Goal: Task Accomplishment & Management: Complete application form

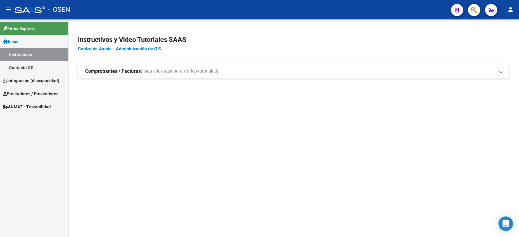
click at [100, 69] on strong "Comprobantes / Facturas" at bounding box center [113, 71] width 56 height 7
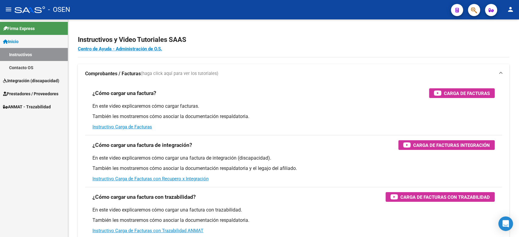
click at [18, 56] on link "Instructivos" at bounding box center [34, 54] width 68 height 13
click at [13, 83] on span "Integración (discapacidad)" at bounding box center [31, 80] width 56 height 7
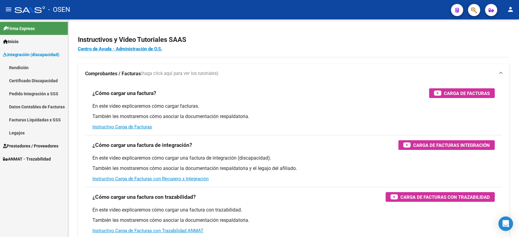
click at [21, 146] on span "Prestadores / Proveedores" at bounding box center [30, 146] width 55 height 7
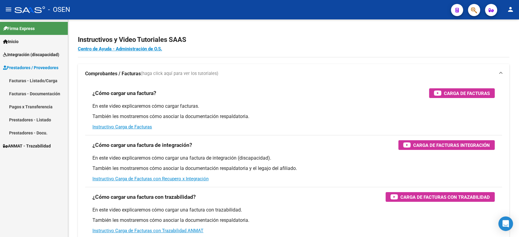
click at [33, 77] on link "Facturas - Listado/Carga" at bounding box center [34, 80] width 68 height 13
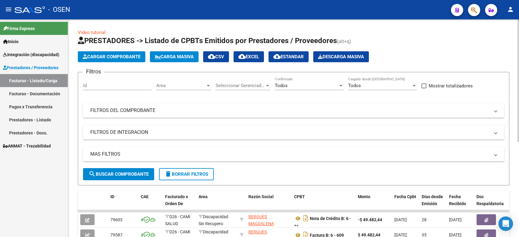
click at [185, 60] on button "Carga Masiva" at bounding box center [174, 56] width 49 height 11
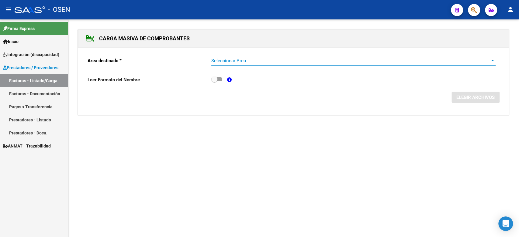
click at [272, 59] on span "Seleccionar Area" at bounding box center [350, 60] width 279 height 5
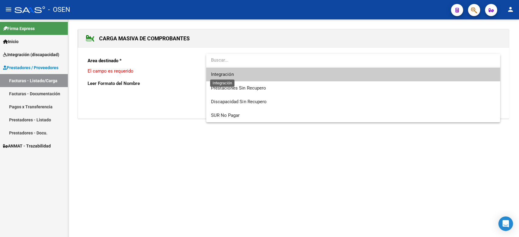
click at [225, 74] on span "Integración" at bounding box center [222, 74] width 23 height 5
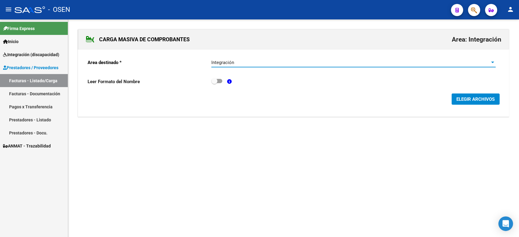
click at [462, 100] on span "ELEGIR ARCHIVOS" at bounding box center [475, 99] width 38 height 5
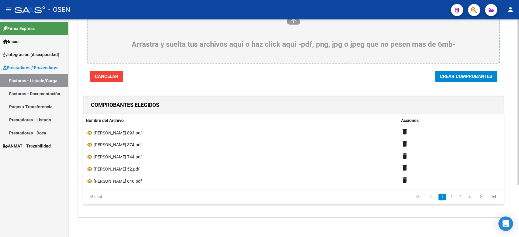
scroll to position [69, 0]
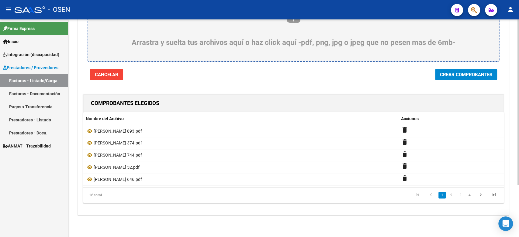
click at [460, 73] on span "Crear Comprobantes" at bounding box center [466, 74] width 52 height 5
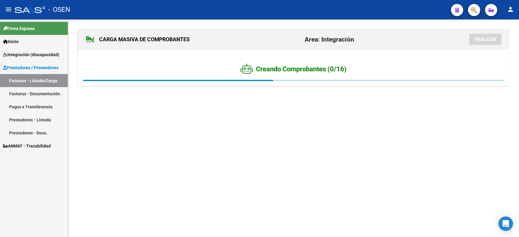
scroll to position [0, 0]
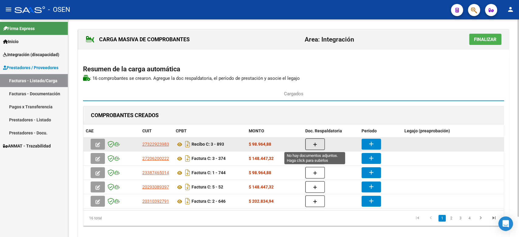
click at [311, 143] on button "button" at bounding box center [314, 145] width 19 height 12
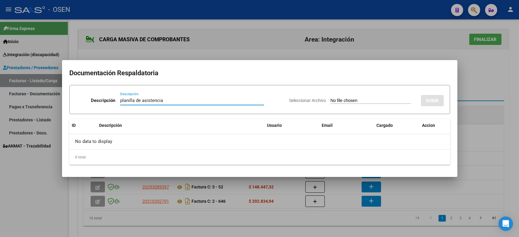
type input "planilla de asistencia"
click at [349, 100] on input "Seleccionar Archivo" at bounding box center [370, 101] width 81 height 6
type input "C:\fakepath\[PERSON_NAME] 893 planilla.pdf"
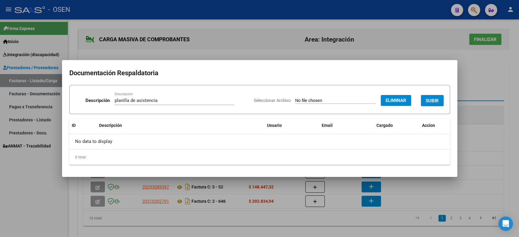
click at [429, 102] on span "SUBIR" at bounding box center [431, 100] width 13 height 5
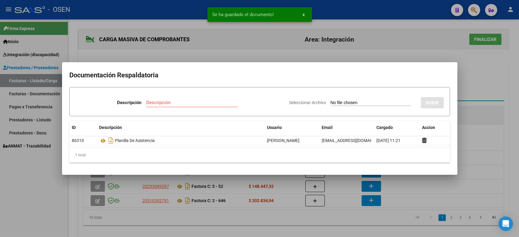
click at [491, 79] on div at bounding box center [259, 118] width 519 height 237
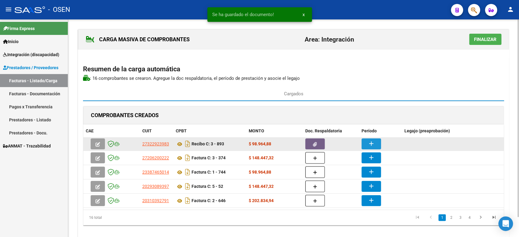
click at [370, 143] on mat-icon "add" at bounding box center [370, 143] width 7 height 7
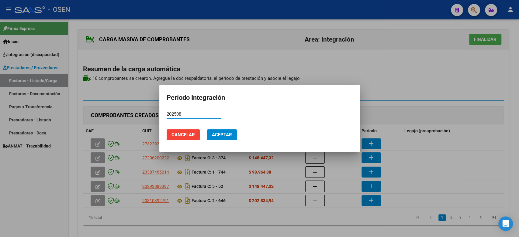
type input "202508"
click at [221, 133] on span "Aceptar" at bounding box center [222, 134] width 20 height 5
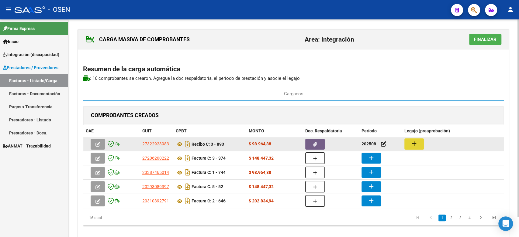
click at [412, 145] on mat-icon "add" at bounding box center [413, 143] width 7 height 7
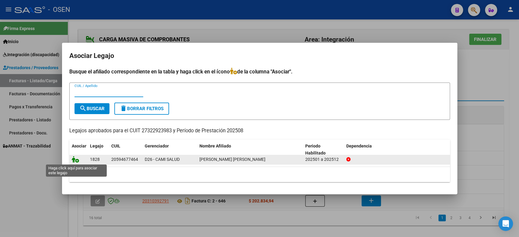
click at [78, 160] on icon at bounding box center [75, 159] width 7 height 7
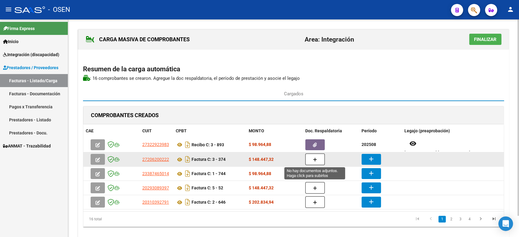
click at [314, 158] on icon "button" at bounding box center [315, 160] width 4 height 5
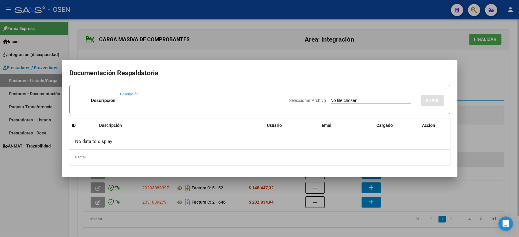
paste input "planilla de asistencia"
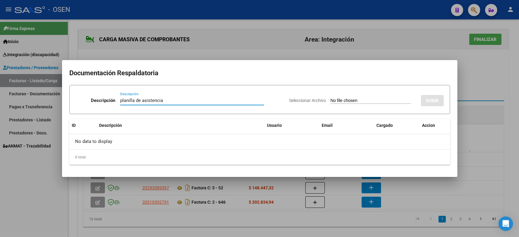
type input "planilla de asistencia"
click at [336, 102] on input "Seleccionar Archivo" at bounding box center [370, 101] width 81 height 6
type input "C:\fakepath\[PERSON_NAME] 374 planilla.pdf"
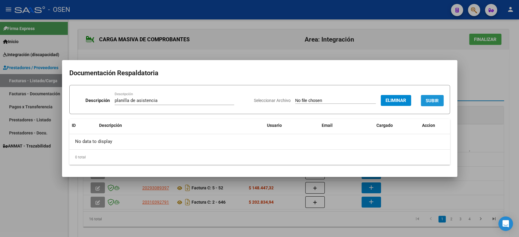
click at [435, 99] on span "SUBIR" at bounding box center [431, 100] width 13 height 5
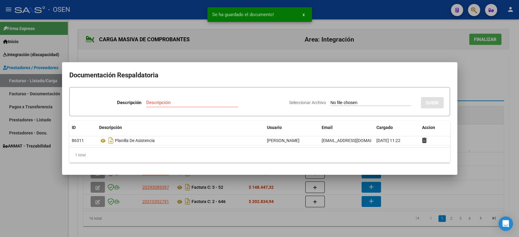
click at [475, 101] on div at bounding box center [259, 118] width 519 height 237
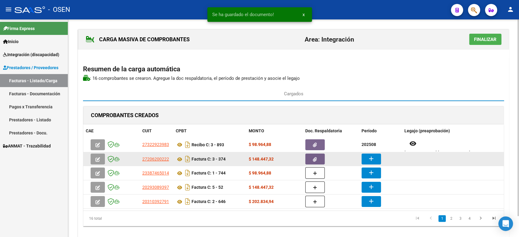
click at [372, 158] on mat-icon "add" at bounding box center [370, 158] width 7 height 7
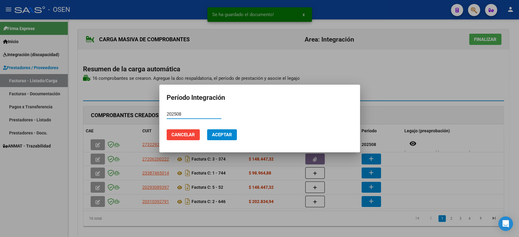
type input "202508"
click at [224, 134] on span "Aceptar" at bounding box center [222, 134] width 20 height 5
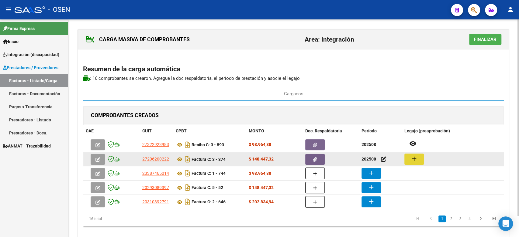
click at [416, 158] on mat-icon "add" at bounding box center [413, 158] width 7 height 7
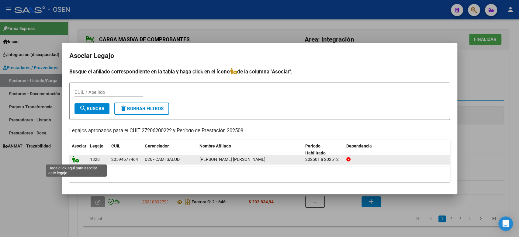
click at [74, 162] on icon at bounding box center [75, 159] width 7 height 7
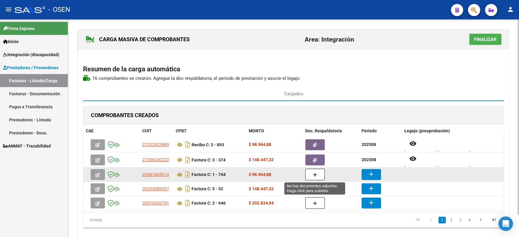
click at [315, 175] on icon "button" at bounding box center [315, 175] width 4 height 5
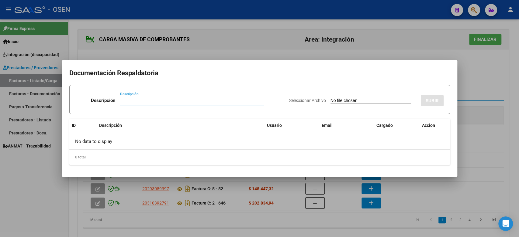
paste input "planilla de asistencia"
type input "planilla de asistencia"
click at [358, 96] on div "Seleccionar Archivo SUBIR" at bounding box center [366, 99] width 154 height 19
click at [353, 102] on input "Seleccionar Archivo" at bounding box center [370, 101] width 81 height 6
type input "C:\fakepath\[PERSON_NAME] 744 planilla.pdf"
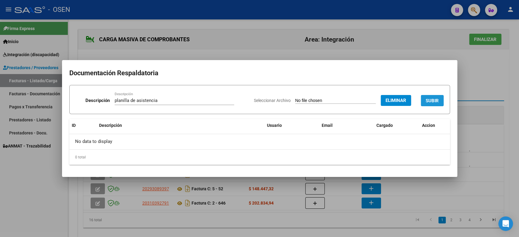
click at [431, 98] on span "SUBIR" at bounding box center [431, 100] width 13 height 5
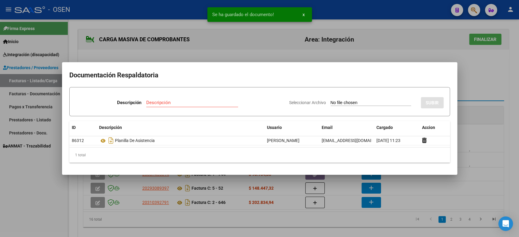
click at [467, 92] on div at bounding box center [259, 118] width 519 height 237
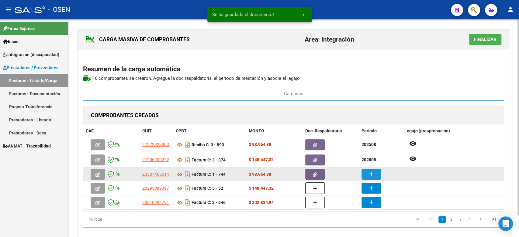
click at [372, 171] on mat-icon "add" at bounding box center [370, 173] width 7 height 7
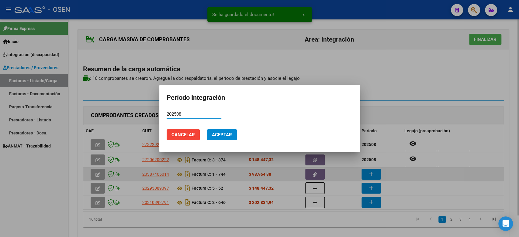
type input "202508"
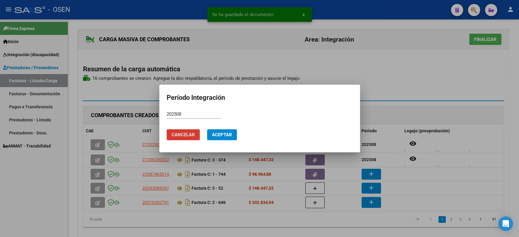
click at [221, 137] on span "Aceptar" at bounding box center [222, 134] width 20 height 5
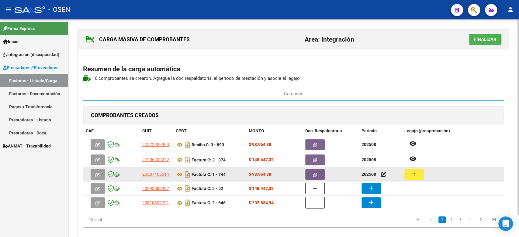
click at [411, 173] on mat-icon "add" at bounding box center [413, 173] width 7 height 7
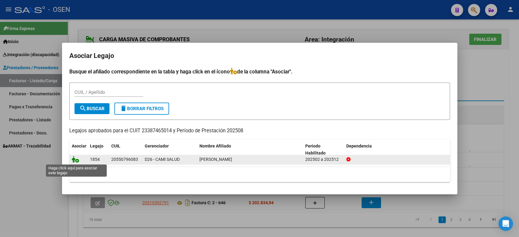
click at [73, 160] on icon at bounding box center [75, 159] width 7 height 7
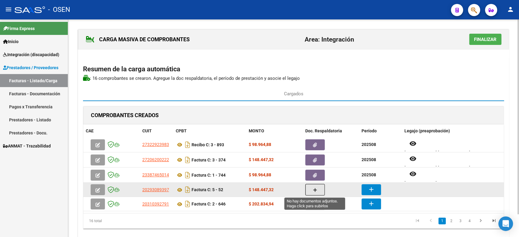
click at [318, 190] on button "button" at bounding box center [314, 190] width 19 height 12
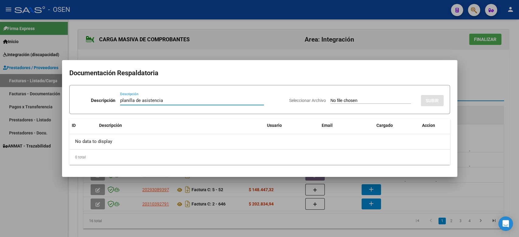
type input "planilla de asistencia"
click at [330, 96] on div "Seleccionar Archivo SUBIR" at bounding box center [366, 99] width 154 height 19
click at [336, 102] on input "Seleccionar Archivo" at bounding box center [370, 101] width 81 height 6
type input "C:\fakepath\[PERSON_NAME] 52 planilla.jpeg"
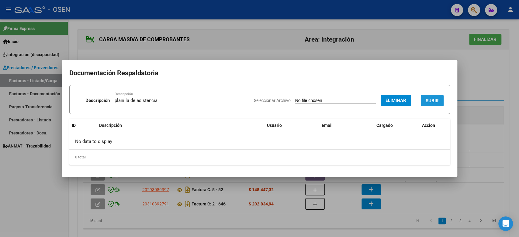
click at [433, 104] on button "SUBIR" at bounding box center [432, 100] width 23 height 11
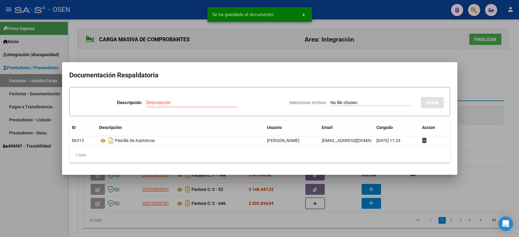
click at [467, 129] on div at bounding box center [259, 118] width 519 height 237
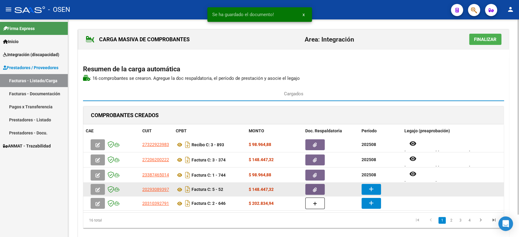
click at [374, 188] on mat-icon "add" at bounding box center [370, 189] width 7 height 7
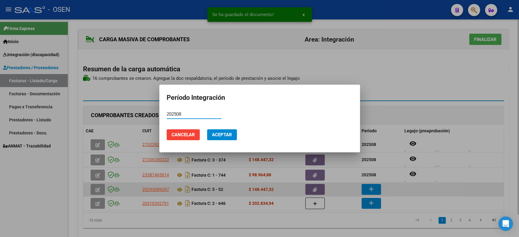
type input "202508"
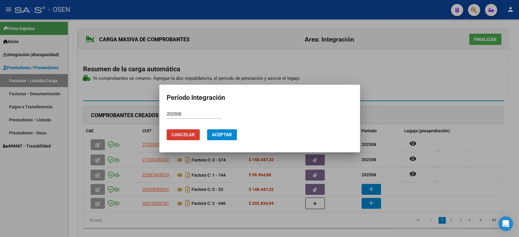
drag, startPoint x: 226, startPoint y: 129, endPoint x: 224, endPoint y: 133, distance: 4.2
click at [224, 132] on button "Aceptar" at bounding box center [222, 134] width 30 height 11
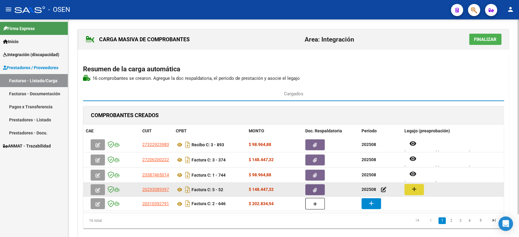
click at [412, 188] on mat-icon "add" at bounding box center [413, 189] width 7 height 7
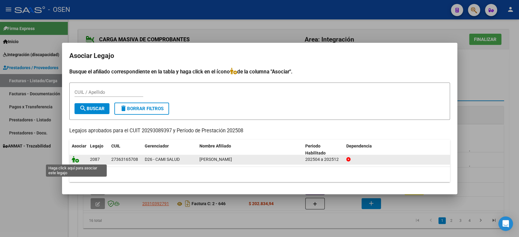
click at [76, 160] on icon at bounding box center [75, 159] width 7 height 7
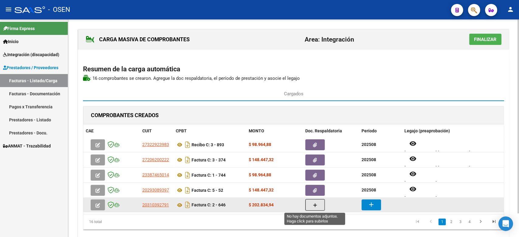
click at [319, 205] on button "button" at bounding box center [314, 205] width 19 height 12
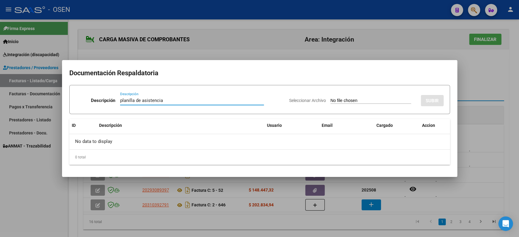
type input "planilla de asistencia"
click at [342, 99] on input "Seleccionar Archivo" at bounding box center [370, 101] width 81 height 6
type input "C:\fakepath\[PERSON_NAME] 646 planilla.pdf"
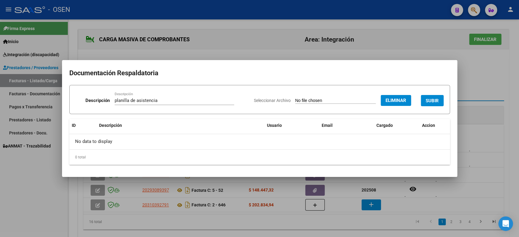
click at [433, 99] on span "SUBIR" at bounding box center [431, 100] width 13 height 5
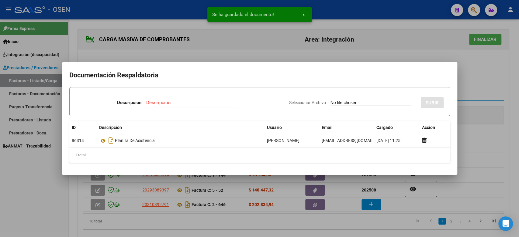
click at [373, 204] on div at bounding box center [259, 118] width 519 height 237
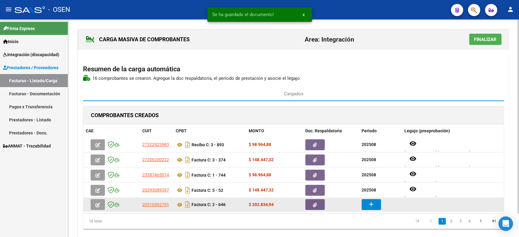
click at [370, 203] on mat-icon "add" at bounding box center [370, 204] width 7 height 7
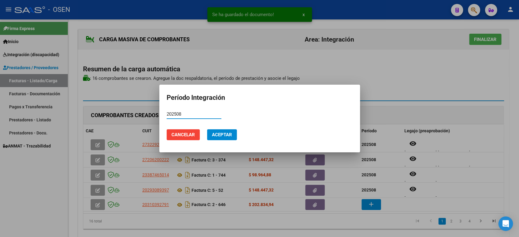
type input "202508"
click at [218, 135] on span "Aceptar" at bounding box center [222, 134] width 20 height 5
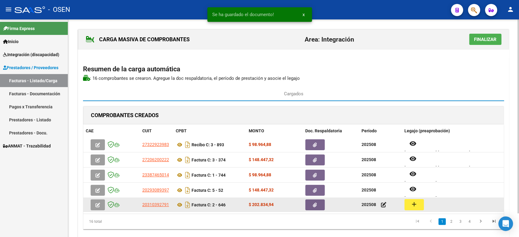
click at [410, 204] on mat-icon "add" at bounding box center [413, 204] width 7 height 7
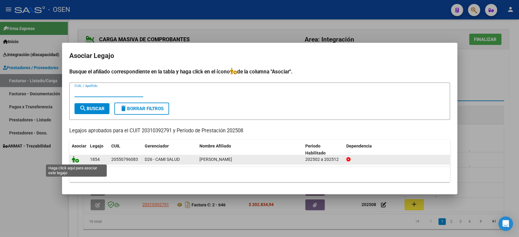
click at [77, 158] on icon at bounding box center [75, 159] width 7 height 7
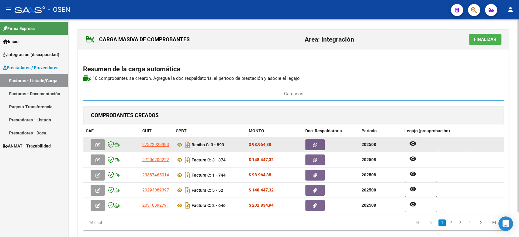
scroll to position [27, 0]
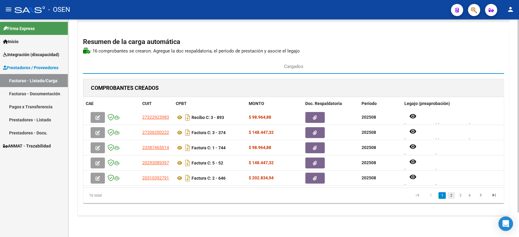
click at [452, 192] on link "2" at bounding box center [450, 195] width 7 height 7
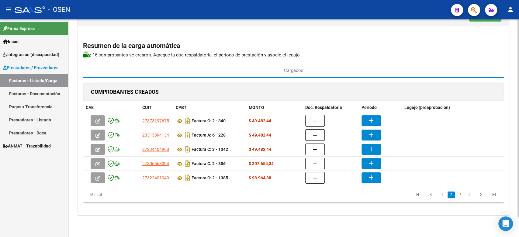
scroll to position [22, 0]
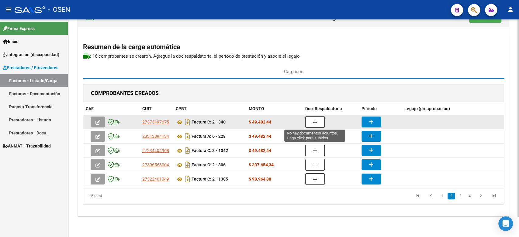
click at [314, 121] on icon "button" at bounding box center [315, 122] width 4 height 5
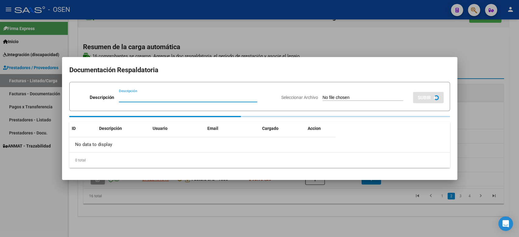
paste input "planilla de asistencia"
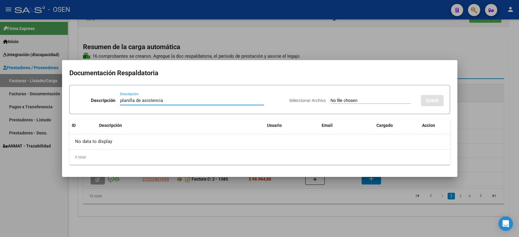
type input "planilla de asistencia"
click at [330, 98] on input "Seleccionar Archivo" at bounding box center [370, 101] width 81 height 6
type input "C:\fakepath\[PERSON_NAME] 340 planilla.pdf"
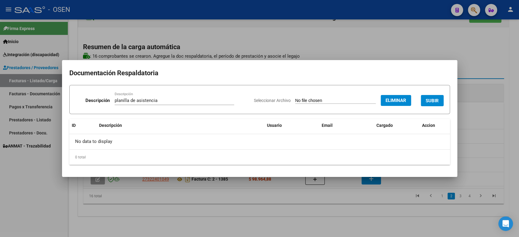
click at [427, 98] on span "SUBIR" at bounding box center [431, 100] width 13 height 5
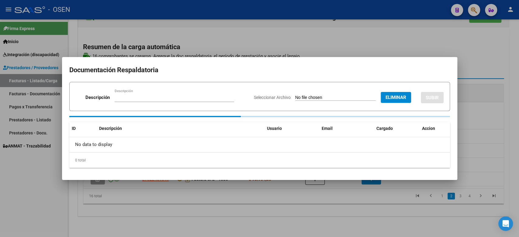
scroll to position [22, 0]
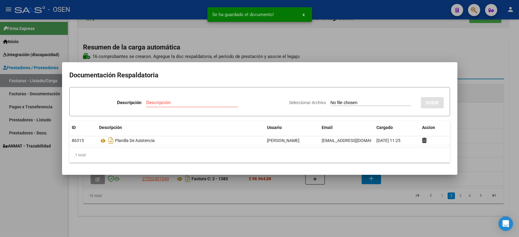
click at [466, 69] on div at bounding box center [259, 118] width 519 height 237
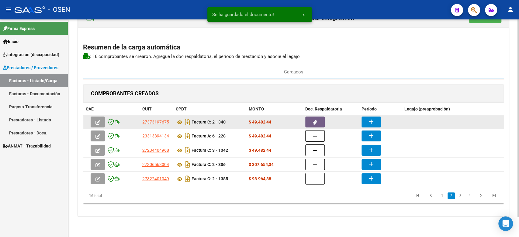
click at [374, 118] on mat-icon "add" at bounding box center [370, 121] width 7 height 7
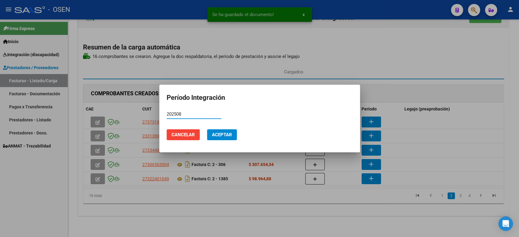
type input "202508"
click at [222, 135] on span "Aceptar" at bounding box center [222, 134] width 20 height 5
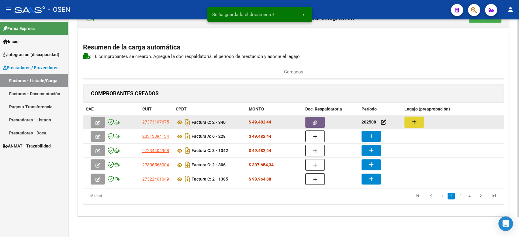
click at [410, 120] on mat-icon "add" at bounding box center [413, 121] width 7 height 7
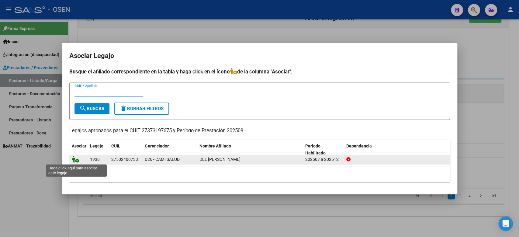
click at [77, 157] on icon at bounding box center [75, 159] width 7 height 7
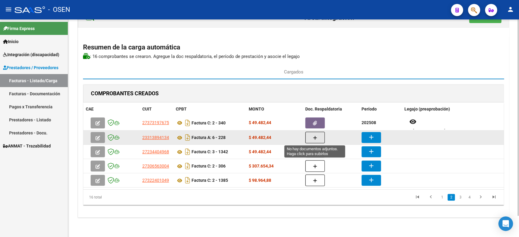
click at [319, 138] on button "button" at bounding box center [314, 138] width 19 height 12
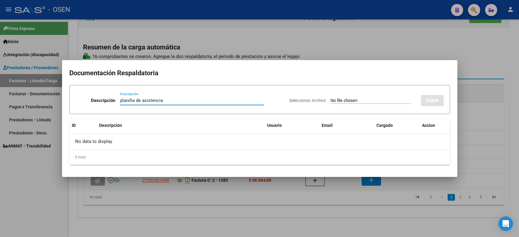
type input "planilla de asistencia"
click at [339, 100] on input "Seleccionar Archivo" at bounding box center [370, 101] width 81 height 6
type input "C:\fakepath\[PERSON_NAME] 228 planilla.pdf"
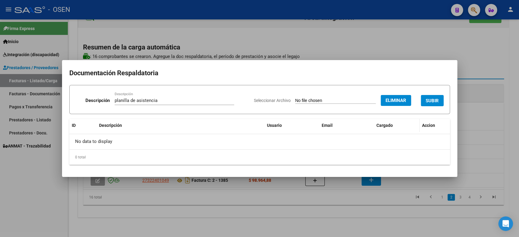
drag, startPoint x: 433, startPoint y: 98, endPoint x: 394, endPoint y: 125, distance: 48.0
click at [432, 98] on span "SUBIR" at bounding box center [431, 100] width 13 height 5
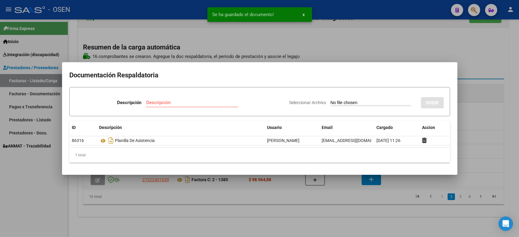
click at [484, 104] on div at bounding box center [259, 118] width 519 height 237
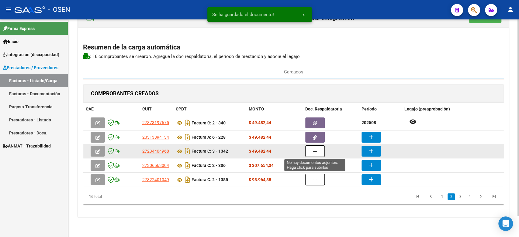
click at [307, 153] on button "button" at bounding box center [314, 152] width 19 height 12
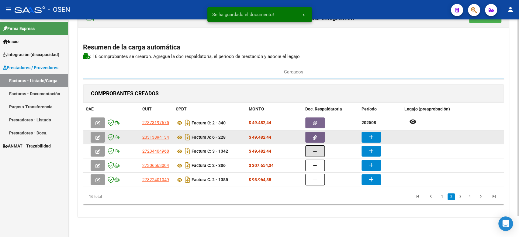
click at [374, 138] on mat-icon "add" at bounding box center [370, 136] width 7 height 7
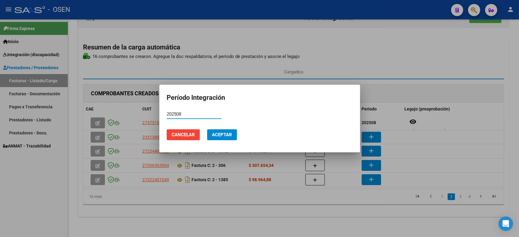
type input "202508"
drag, startPoint x: 221, startPoint y: 138, endPoint x: 253, endPoint y: 133, distance: 32.6
click at [221, 138] on button "Aceptar" at bounding box center [222, 134] width 30 height 11
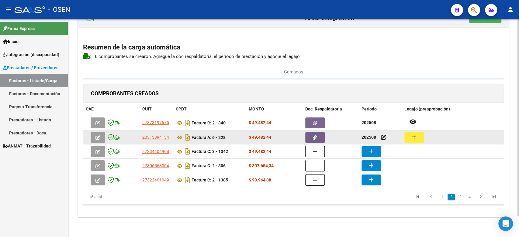
click at [410, 137] on mat-icon "add" at bounding box center [413, 136] width 7 height 7
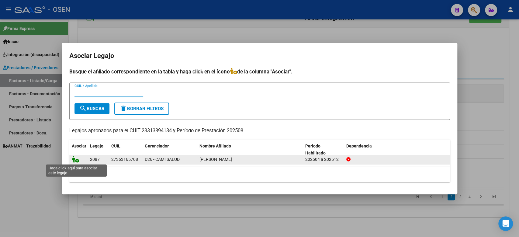
click at [77, 158] on icon at bounding box center [75, 159] width 7 height 7
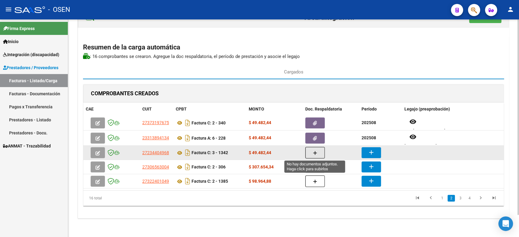
click at [314, 151] on icon "button" at bounding box center [315, 153] width 4 height 5
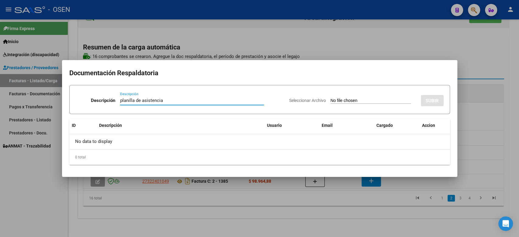
type input "planilla de asistencia"
click at [338, 96] on div "Seleccionar Archivo SUBIR" at bounding box center [366, 99] width 154 height 19
click at [339, 102] on input "Seleccionar Archivo" at bounding box center [370, 101] width 81 height 6
type input "C:\fakepath\[PERSON_NAME] 1342 planilla.pdf"
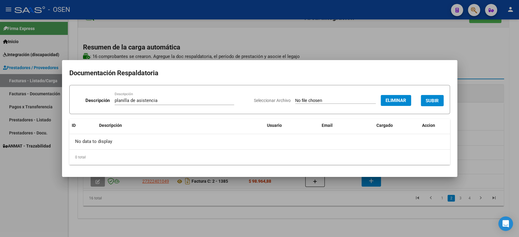
click at [435, 99] on span "SUBIR" at bounding box center [431, 100] width 13 height 5
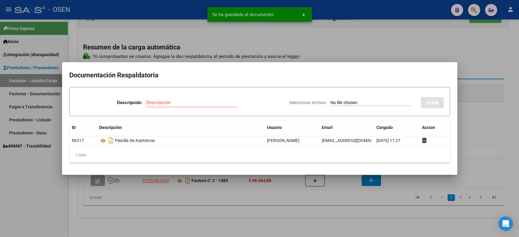
click at [467, 116] on div at bounding box center [259, 118] width 519 height 237
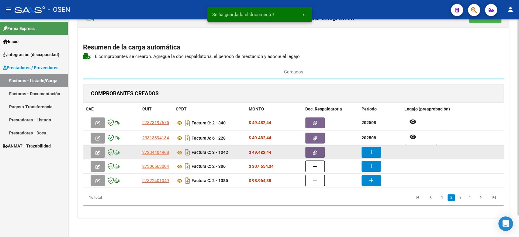
click at [370, 150] on mat-icon "add" at bounding box center [370, 152] width 7 height 7
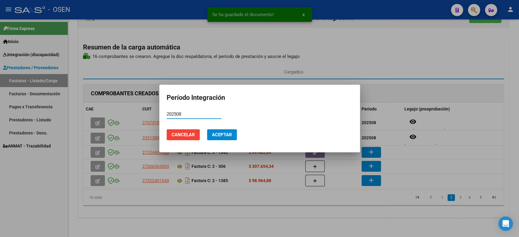
type input "202508"
click at [215, 134] on span "Aceptar" at bounding box center [222, 134] width 20 height 5
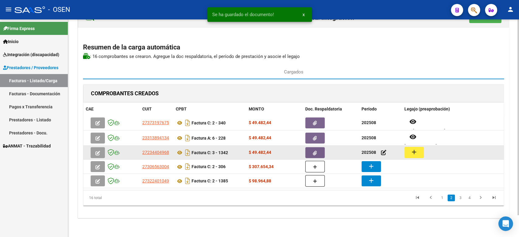
click at [404, 153] on button "add" at bounding box center [413, 152] width 19 height 11
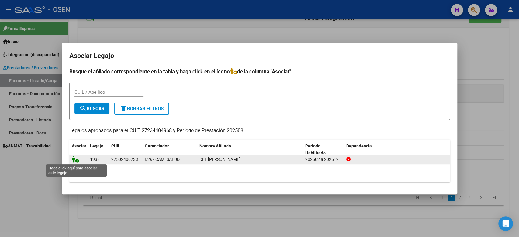
click at [77, 160] on icon at bounding box center [75, 159] width 7 height 7
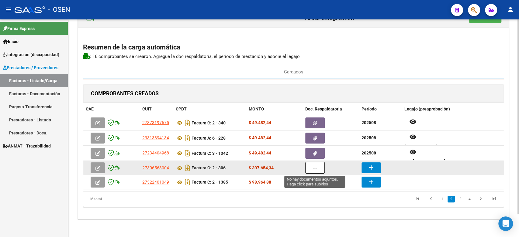
click at [314, 168] on icon "button" at bounding box center [315, 168] width 4 height 5
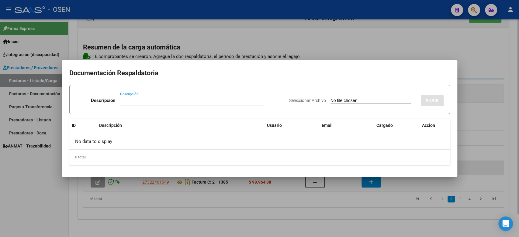
paste input "planilla de asistencia"
type input "planilla de asistencia"
click at [343, 101] on input "Seleccionar Archivo" at bounding box center [370, 101] width 81 height 6
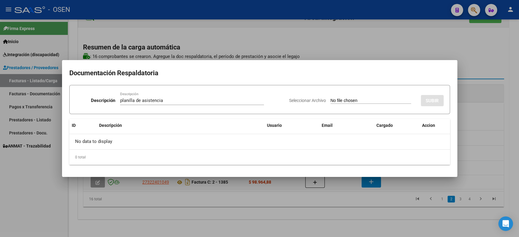
type input "C:\fakepath\[PERSON_NAME] [PERSON_NAME] 306 planilla.pdf"
click at [438, 98] on span "SUBIR" at bounding box center [431, 100] width 13 height 5
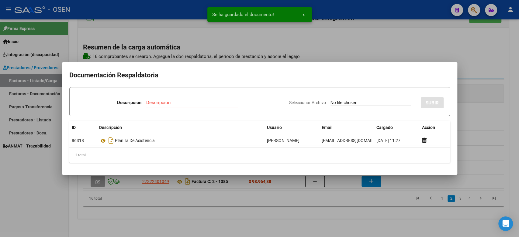
click at [469, 102] on div at bounding box center [259, 118] width 519 height 237
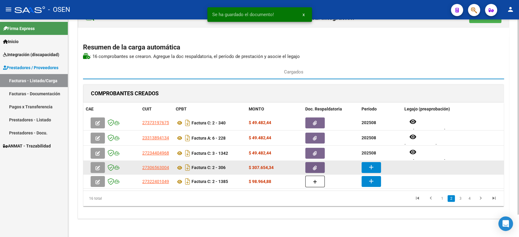
click at [375, 168] on button "add" at bounding box center [370, 167] width 19 height 11
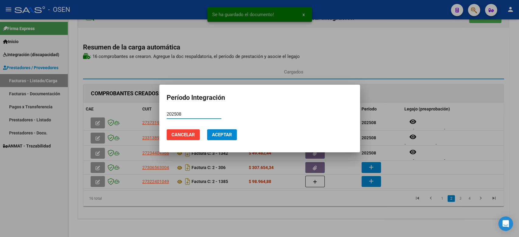
type input "202508"
click at [229, 133] on span "Aceptar" at bounding box center [222, 134] width 20 height 5
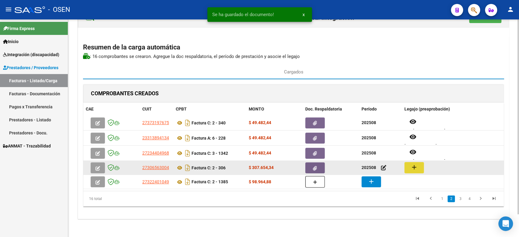
click at [408, 167] on button "add" at bounding box center [413, 167] width 19 height 11
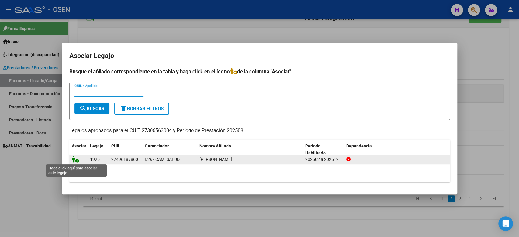
click at [76, 160] on icon at bounding box center [75, 159] width 7 height 7
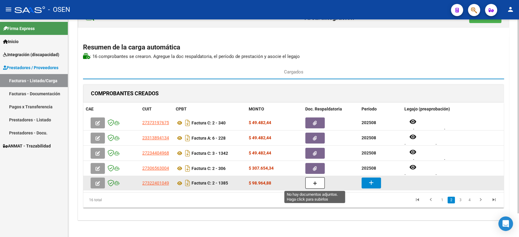
click at [314, 184] on icon "button" at bounding box center [315, 183] width 4 height 5
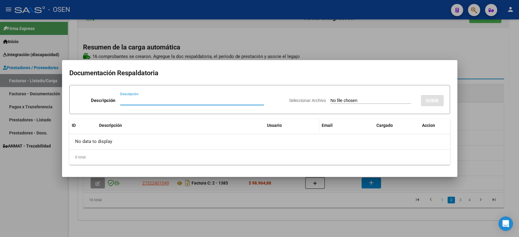
paste input "planilla de asistencia"
type input "planilla de asistencia"
click at [344, 99] on input "Seleccionar Archivo" at bounding box center [370, 101] width 81 height 6
type input "C:\fakepath\[PERSON_NAME] 1385 planilla.pdf"
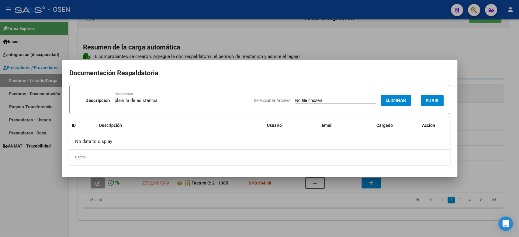
click at [432, 98] on span "SUBIR" at bounding box center [431, 100] width 13 height 5
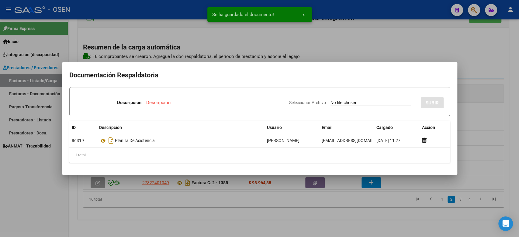
click at [416, 53] on div at bounding box center [259, 118] width 519 height 237
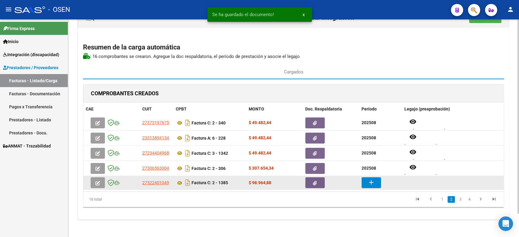
click at [373, 184] on mat-icon "add" at bounding box center [370, 182] width 7 height 7
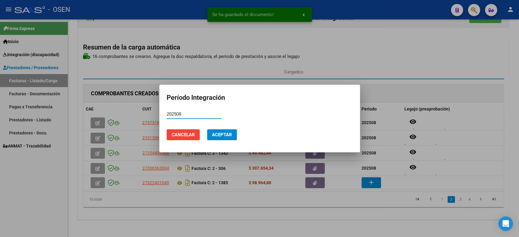
type input "202508"
click at [218, 138] on button "Aceptar" at bounding box center [222, 134] width 30 height 11
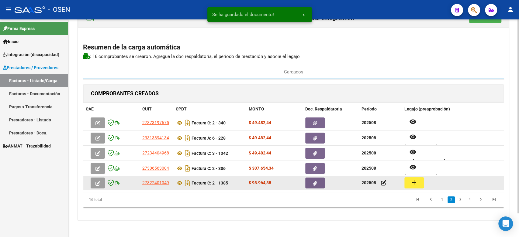
click at [410, 182] on mat-icon "add" at bounding box center [413, 182] width 7 height 7
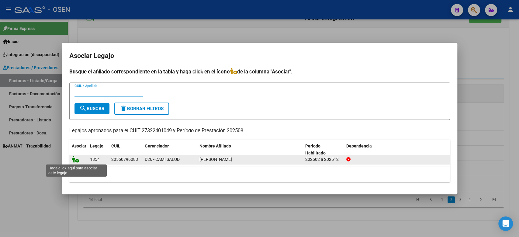
click at [73, 157] on icon at bounding box center [75, 159] width 7 height 7
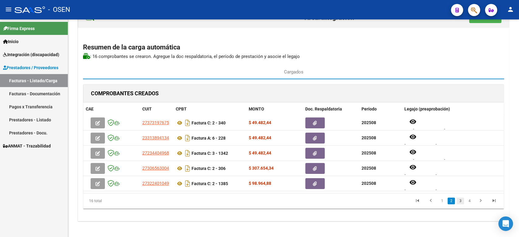
click at [457, 202] on link "3" at bounding box center [459, 201] width 7 height 7
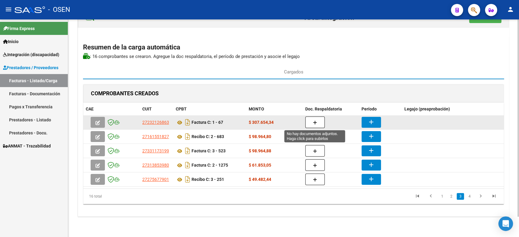
click at [315, 123] on icon "button" at bounding box center [315, 123] width 4 height 5
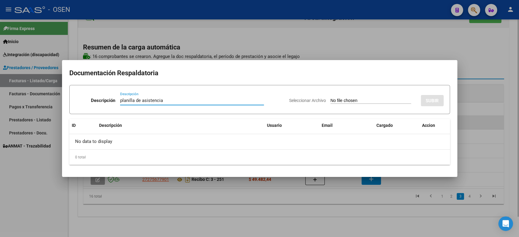
type input "planilla de asistencia"
click at [330, 98] on input "Seleccionar Archivo" at bounding box center [370, 101] width 81 height 6
type input "C:\fakepath\[PERSON_NAME] 67 planilla.pdf"
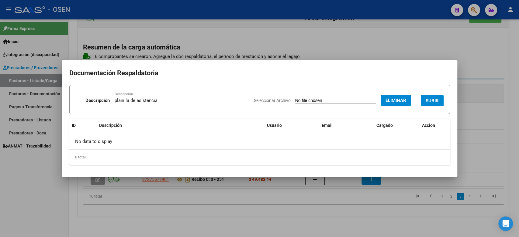
drag, startPoint x: 432, startPoint y: 98, endPoint x: 457, endPoint y: 103, distance: 25.7
click at [432, 98] on span "SUBIR" at bounding box center [431, 100] width 13 height 5
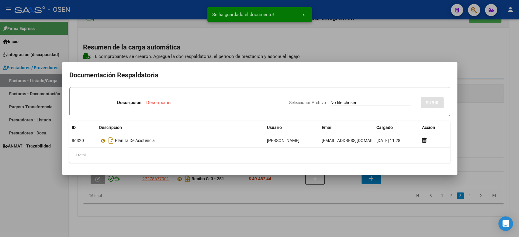
drag, startPoint x: 474, startPoint y: 92, endPoint x: 453, endPoint y: 94, distance: 21.1
click at [473, 93] on div at bounding box center [259, 118] width 519 height 237
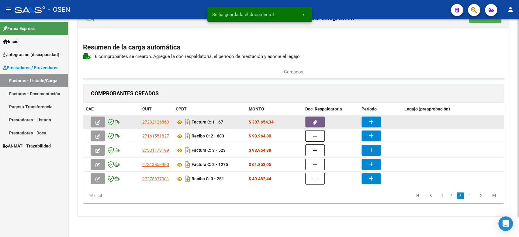
click at [370, 117] on button "add" at bounding box center [370, 122] width 19 height 11
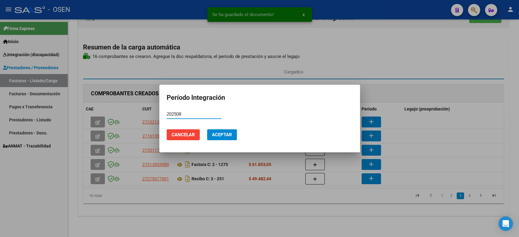
type input "202508"
drag, startPoint x: 229, startPoint y: 136, endPoint x: 357, endPoint y: 124, distance: 128.5
click at [230, 136] on span "Aceptar" at bounding box center [222, 134] width 20 height 5
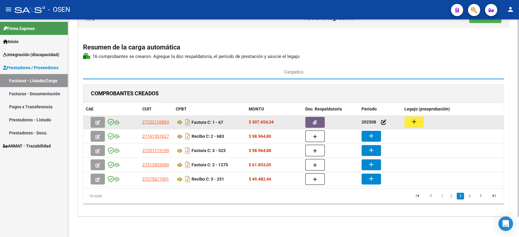
click at [412, 122] on mat-icon "add" at bounding box center [413, 121] width 7 height 7
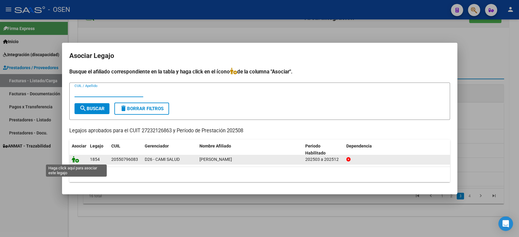
click at [72, 162] on icon at bounding box center [75, 159] width 7 height 7
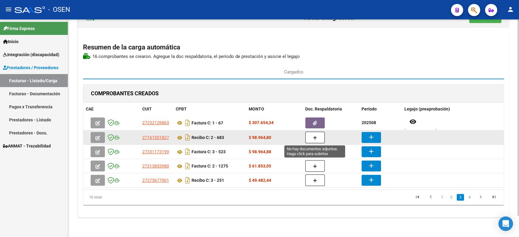
click at [315, 137] on icon "button" at bounding box center [315, 138] width 4 height 5
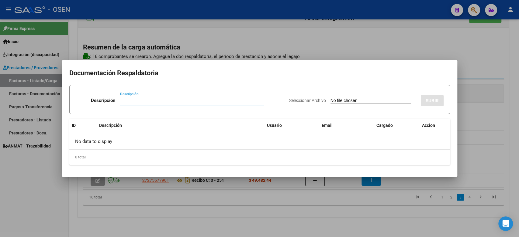
paste input "planilla de asistencia"
type input "planilla de asistencia"
click at [357, 102] on input "Seleccionar Archivo" at bounding box center [370, 101] width 81 height 6
type input "C:\fakepath\[PERSON_NAME] 683 planilla.pdf"
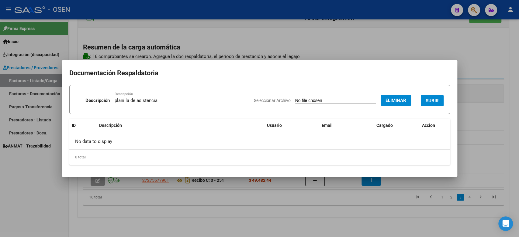
click at [431, 99] on span "SUBIR" at bounding box center [431, 100] width 13 height 5
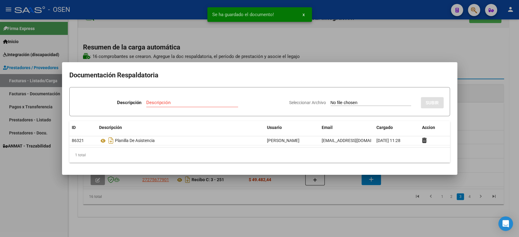
click at [474, 93] on div at bounding box center [259, 118] width 519 height 237
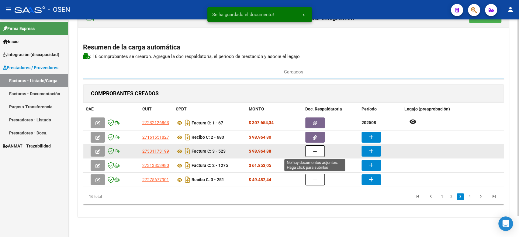
click at [317, 148] on button "button" at bounding box center [314, 152] width 19 height 12
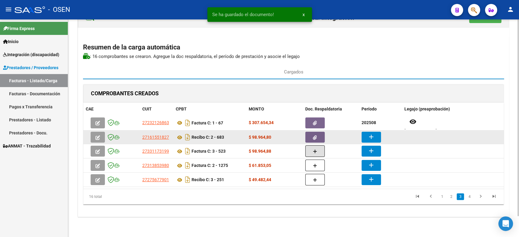
click at [377, 133] on button "add" at bounding box center [370, 137] width 19 height 11
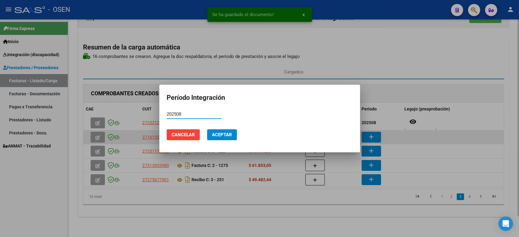
type input "202508"
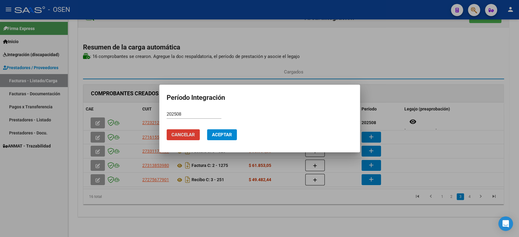
click at [225, 134] on span "Aceptar" at bounding box center [222, 134] width 20 height 5
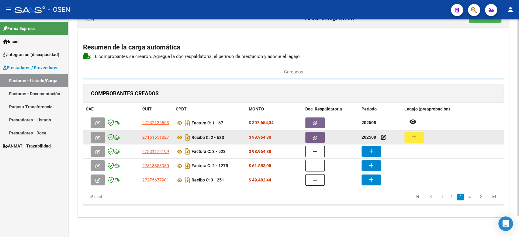
click at [419, 136] on button "add" at bounding box center [413, 137] width 19 height 11
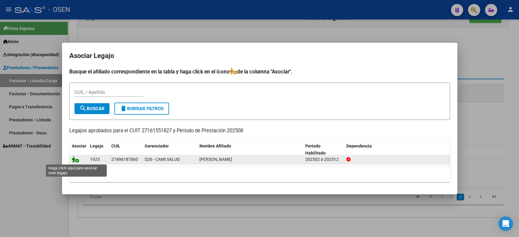
click at [73, 160] on icon at bounding box center [75, 159] width 7 height 7
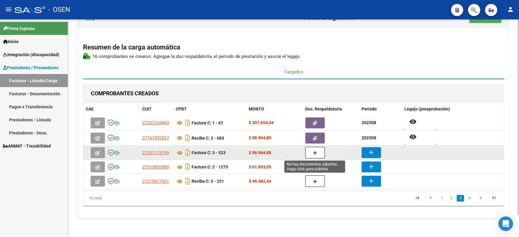
click at [316, 152] on icon "button" at bounding box center [315, 153] width 4 height 5
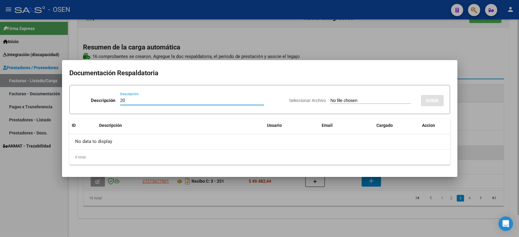
type input "2"
paste input "planilla de asistencia"
type input "planilla de asistencia"
click at [330, 98] on input "Seleccionar Archivo" at bounding box center [370, 101] width 81 height 6
type input "C:\fakepath\[PERSON_NAME] [PERSON_NAME] 523 planilla.pdf"
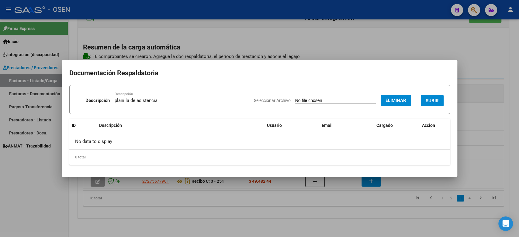
click at [430, 99] on span "SUBIR" at bounding box center [431, 100] width 13 height 5
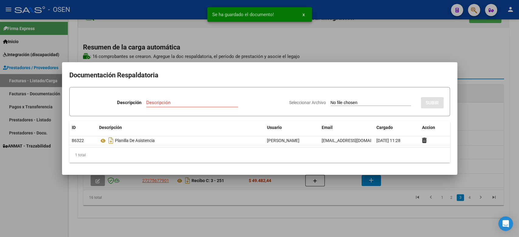
click at [480, 92] on div at bounding box center [259, 118] width 519 height 237
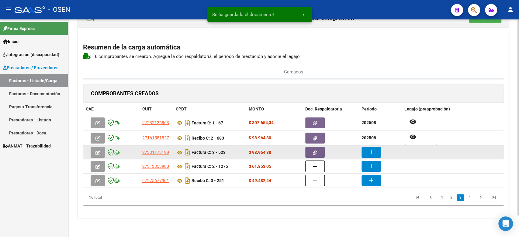
click at [372, 149] on mat-icon "add" at bounding box center [370, 152] width 7 height 7
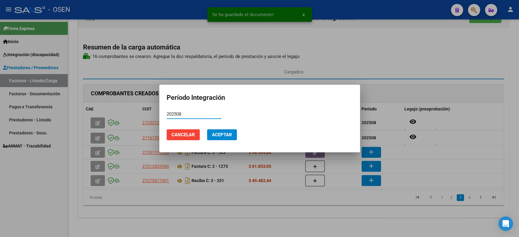
type input "202508"
click at [214, 136] on span "Aceptar" at bounding box center [222, 134] width 20 height 5
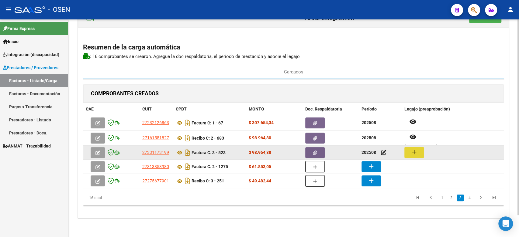
click at [412, 154] on mat-icon "add" at bounding box center [413, 152] width 7 height 7
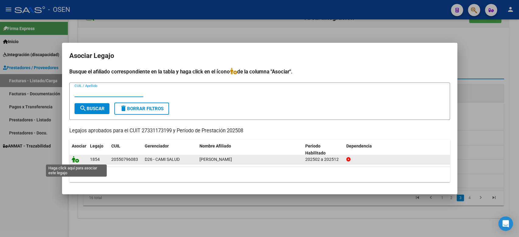
click at [75, 161] on icon at bounding box center [75, 159] width 7 height 7
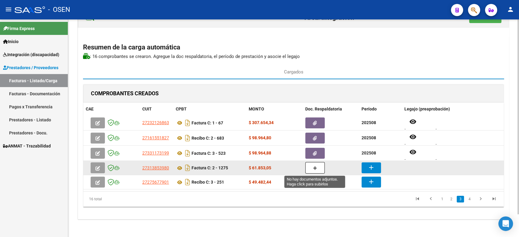
click at [314, 167] on icon "button" at bounding box center [315, 168] width 4 height 5
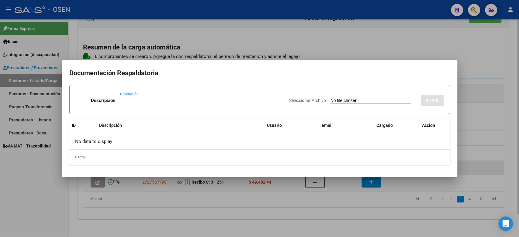
paste input "planilla de asistencia"
type input "planilla de asistencia"
click at [339, 98] on input "Seleccionar Archivo" at bounding box center [370, 101] width 81 height 6
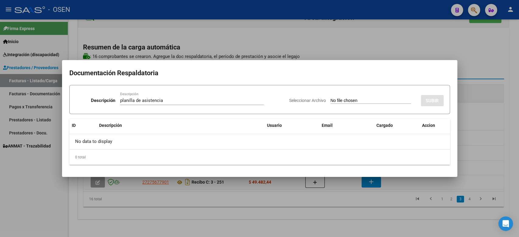
type input "C:\fakepath\[PERSON_NAME] 1275 planilla.pdf"
click at [430, 98] on span "SUBIR" at bounding box center [431, 100] width 13 height 5
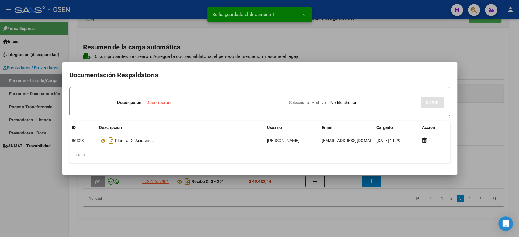
click at [463, 97] on div at bounding box center [259, 118] width 519 height 237
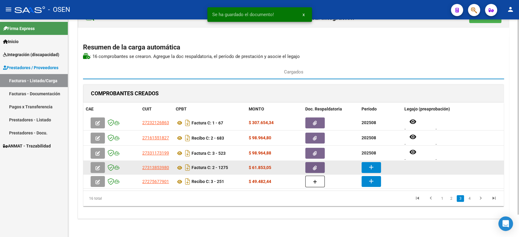
click at [367, 167] on mat-icon "add" at bounding box center [370, 167] width 7 height 7
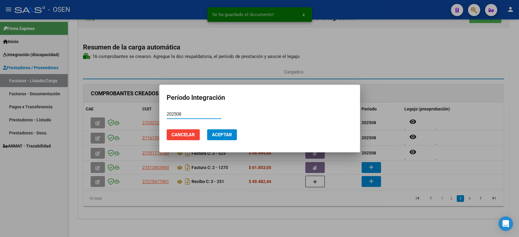
type input "202508"
click at [232, 134] on button "Aceptar" at bounding box center [222, 134] width 30 height 11
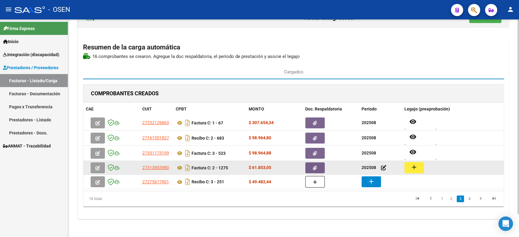
click at [408, 168] on button "add" at bounding box center [413, 167] width 19 height 11
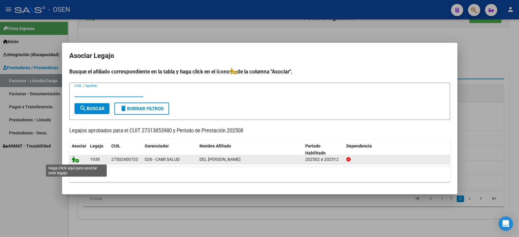
click at [74, 161] on icon at bounding box center [75, 159] width 7 height 7
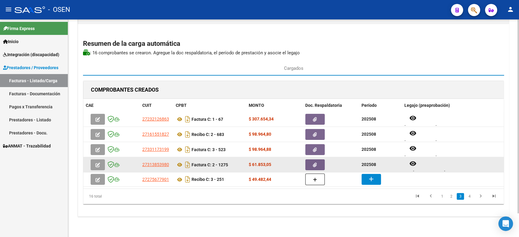
scroll to position [26, 0]
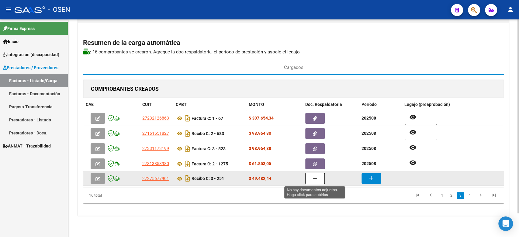
click at [317, 177] on button "button" at bounding box center [314, 179] width 19 height 12
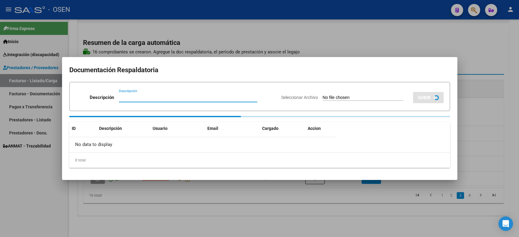
paste input "planilla de asistencia"
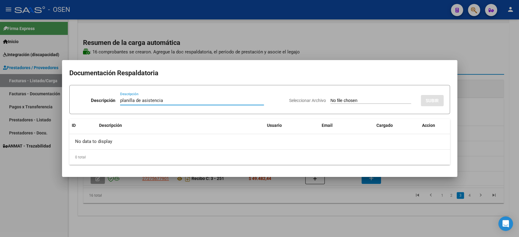
type input "planilla de asistencia"
click at [338, 94] on div "Seleccionar Archivo SUBIR" at bounding box center [366, 99] width 154 height 19
click at [339, 100] on input "Seleccionar Archivo" at bounding box center [370, 101] width 81 height 6
type input "C:\fakepath\[PERSON_NAME] 251 planilla.pdf"
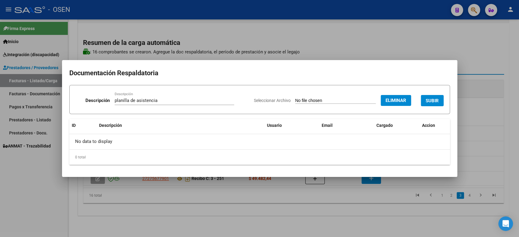
click at [436, 101] on span "SUBIR" at bounding box center [431, 100] width 13 height 5
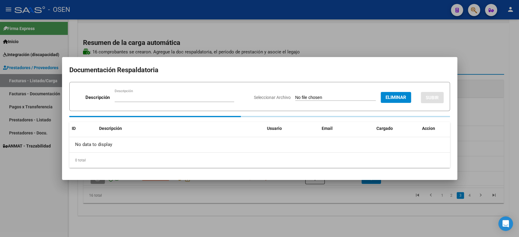
scroll to position [26, 0]
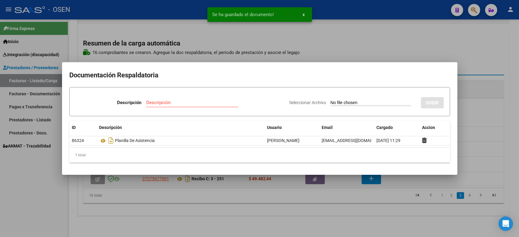
click at [473, 160] on div at bounding box center [259, 118] width 519 height 237
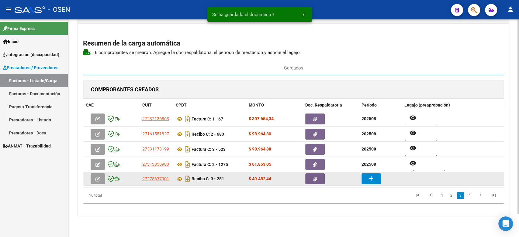
click at [370, 180] on mat-icon "add" at bounding box center [370, 178] width 7 height 7
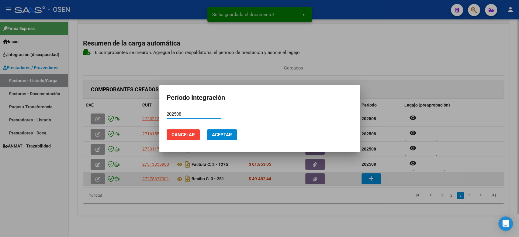
type input "202508"
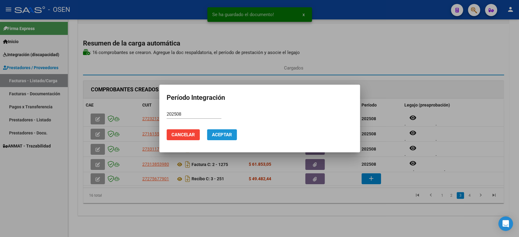
click at [224, 131] on button "Aceptar" at bounding box center [222, 134] width 30 height 11
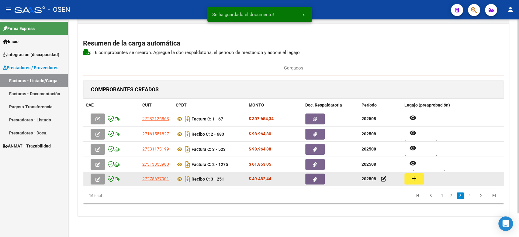
click at [410, 179] on button "add" at bounding box center [413, 179] width 19 height 11
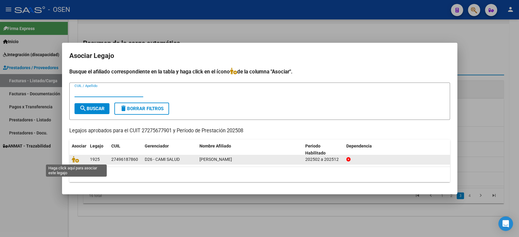
click at [79, 158] on span at bounding box center [76, 159] width 9 height 5
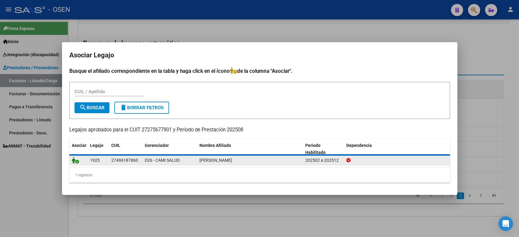
click at [76, 160] on icon at bounding box center [75, 160] width 7 height 7
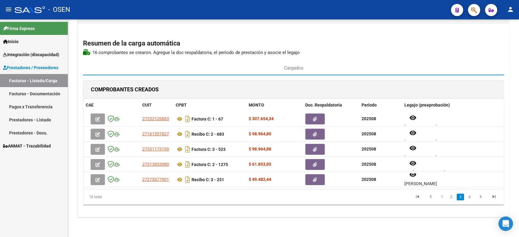
scroll to position [5, 0]
click at [472, 196] on link "4" at bounding box center [469, 197] width 7 height 7
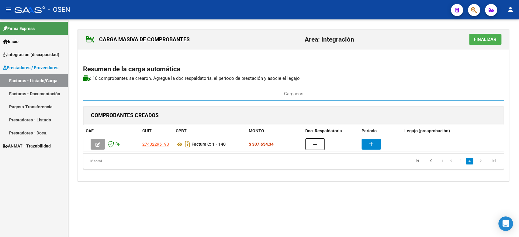
scroll to position [0, 0]
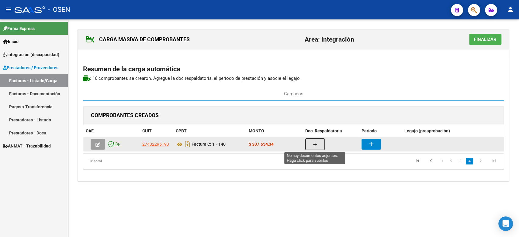
click at [310, 144] on button "button" at bounding box center [314, 145] width 19 height 12
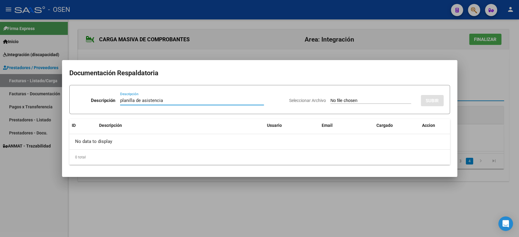
type input "planilla de asistencia"
click at [349, 98] on input "Seleccionar Archivo" at bounding box center [370, 101] width 81 height 6
type input "C:\fakepath\[PERSON_NAME] 140 planilla.pdf"
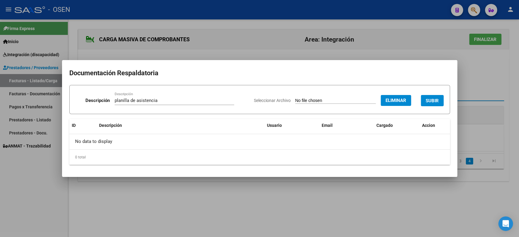
click at [430, 101] on span "SUBIR" at bounding box center [431, 100] width 13 height 5
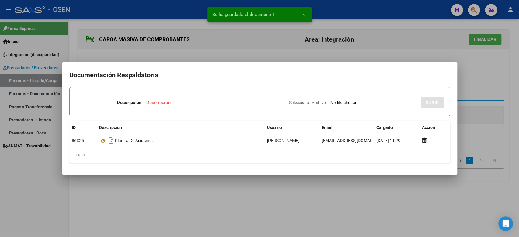
click at [476, 100] on div at bounding box center [259, 118] width 519 height 237
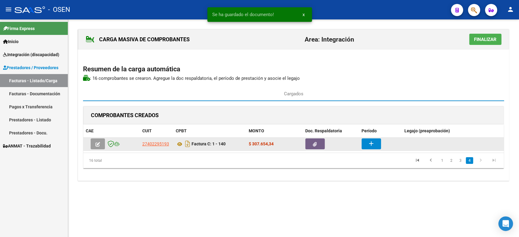
click at [360, 145] on datatable-body-cell "add" at bounding box center [380, 143] width 43 height 13
click at [368, 143] on mat-icon "add" at bounding box center [370, 143] width 7 height 7
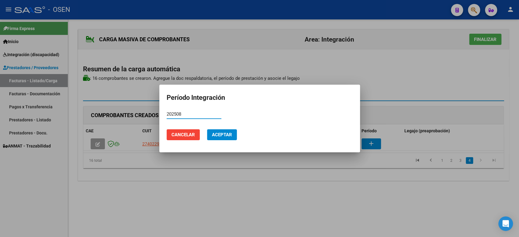
type input "202508"
click at [213, 138] on button "Aceptar" at bounding box center [222, 134] width 30 height 11
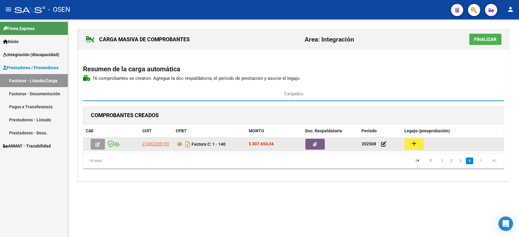
click at [409, 143] on button "add" at bounding box center [413, 144] width 19 height 11
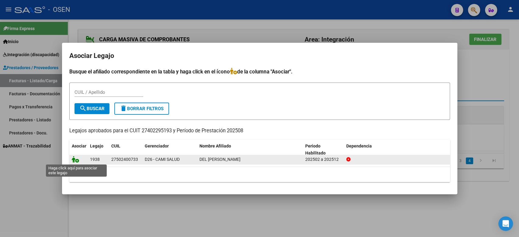
click at [75, 157] on icon at bounding box center [75, 159] width 7 height 7
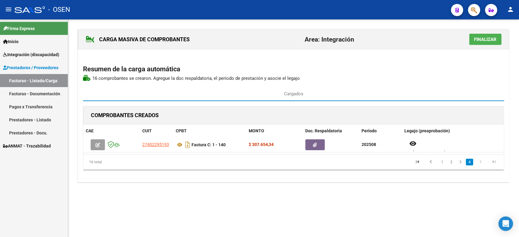
click at [492, 39] on span "Finalizar" at bounding box center [485, 39] width 22 height 5
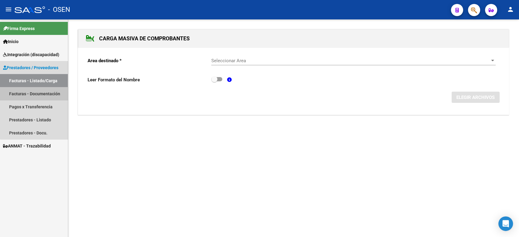
click at [36, 93] on link "Facturas - Documentación" at bounding box center [34, 93] width 68 height 13
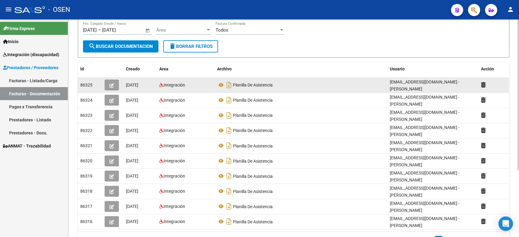
scroll to position [96, 0]
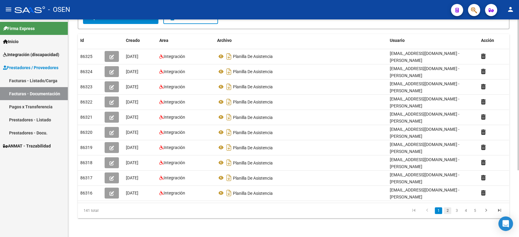
click at [448, 212] on link "2" at bounding box center [447, 211] width 7 height 7
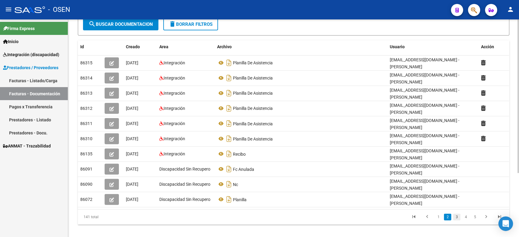
click at [459, 214] on link "3" at bounding box center [456, 217] width 7 height 7
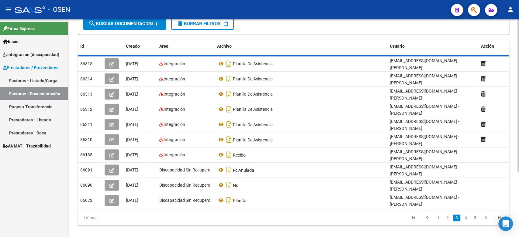
scroll to position [90, 0]
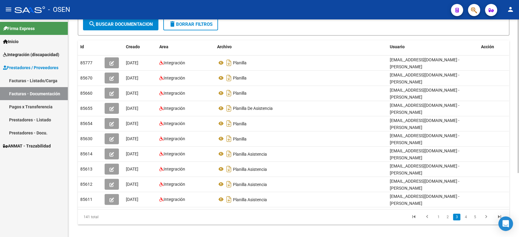
click at [453, 214] on link "3" at bounding box center [456, 217] width 7 height 7
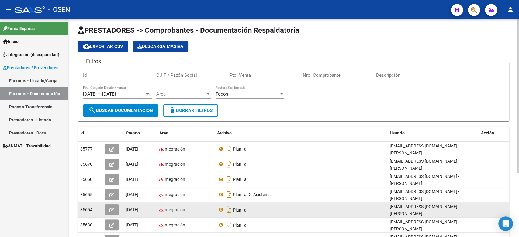
scroll to position [0, 0]
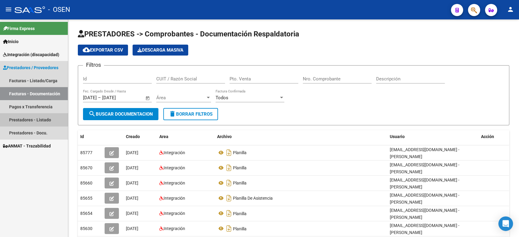
click at [34, 118] on link "Prestadores - Listado" at bounding box center [34, 119] width 68 height 13
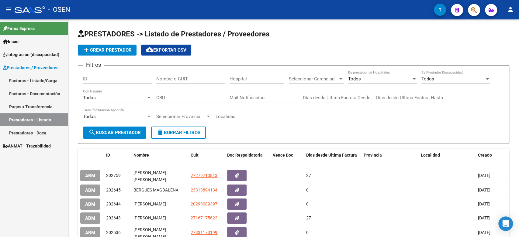
click at [29, 108] on link "Pagos x Transferencia" at bounding box center [34, 106] width 68 height 13
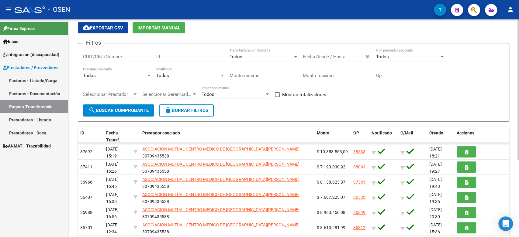
scroll to position [34, 0]
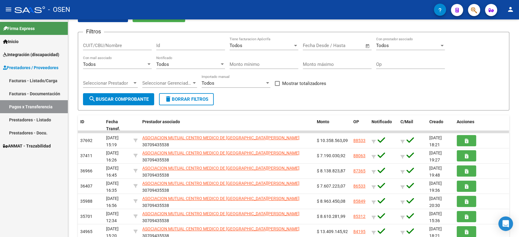
click at [32, 90] on link "Facturas - Documentación" at bounding box center [34, 93] width 68 height 13
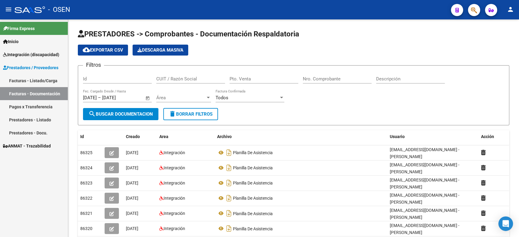
click at [32, 81] on link "Facturas - Listado/Carga" at bounding box center [34, 80] width 68 height 13
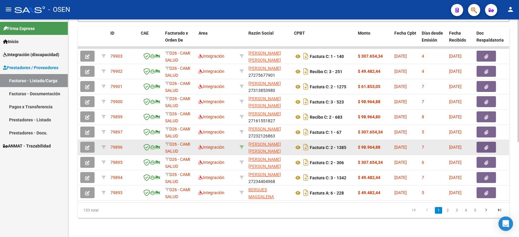
scroll to position [169, 0]
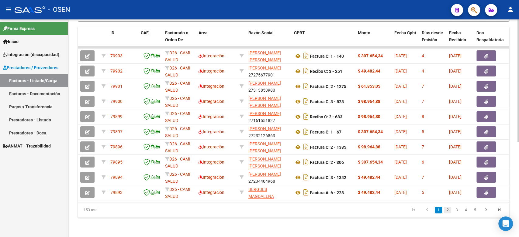
click at [449, 213] on link "2" at bounding box center [447, 210] width 7 height 7
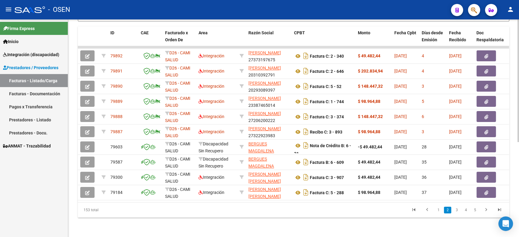
click at [513, 10] on mat-icon "person" at bounding box center [510, 9] width 7 height 7
click at [497, 38] on button "exit_to_app Salir" at bounding box center [497, 40] width 37 height 15
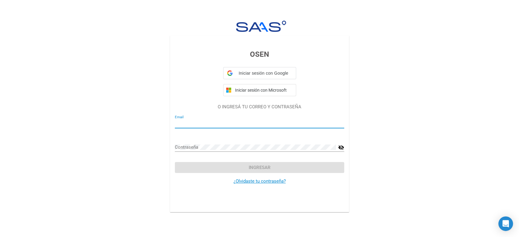
type input "[EMAIL_ADDRESS][DOMAIN_NAME]"
